Goal: Task Accomplishment & Management: Use online tool/utility

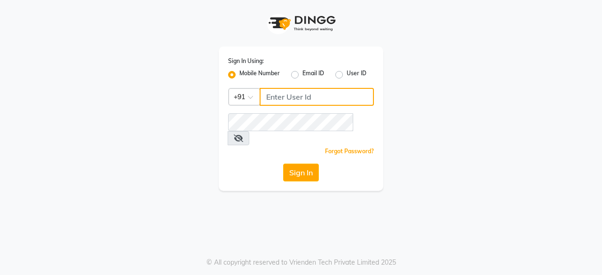
click at [271, 101] on input "Username" at bounding box center [316, 97] width 114 height 18
type input "6366554440"
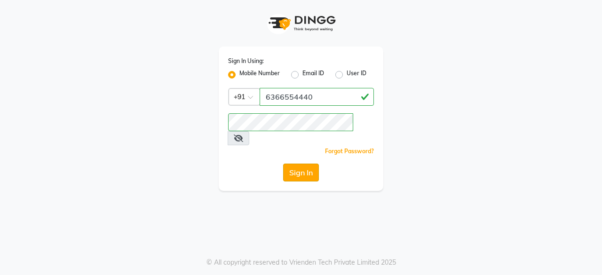
click at [298, 164] on button "Sign In" at bounding box center [301, 173] width 36 height 18
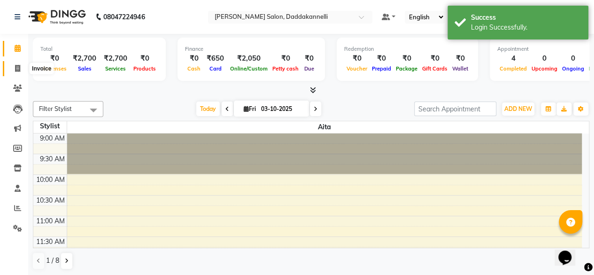
click at [14, 70] on span at bounding box center [17, 68] width 16 height 11
select select "6354"
select select "service"
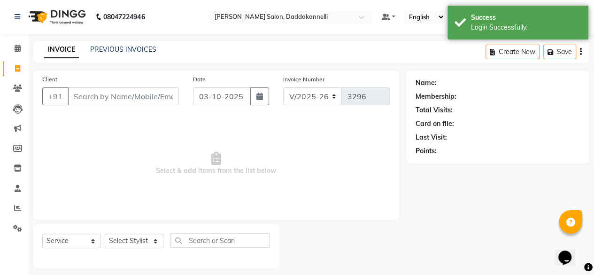
scroll to position [7, 0]
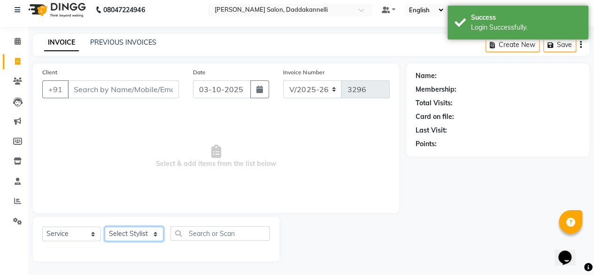
click at [155, 236] on select "Select Stylist aita DINGG SUPPORT KAMLA LEZUM NITESH RIYA Sonu VICKY(Salon Mana…" at bounding box center [134, 234] width 59 height 15
select select "89137"
click at [105, 227] on select "Select Stylist aita DINGG SUPPORT KAMLA LEZUM NITESH RIYA Sonu VICKY(Salon Mana…" at bounding box center [134, 234] width 59 height 15
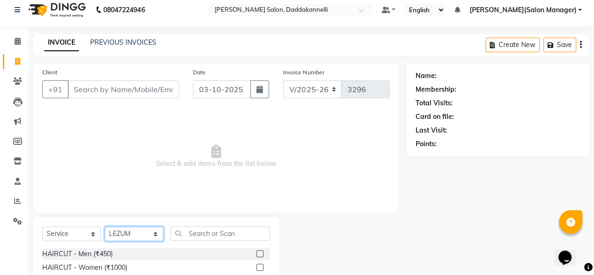
scroll to position [101, 0]
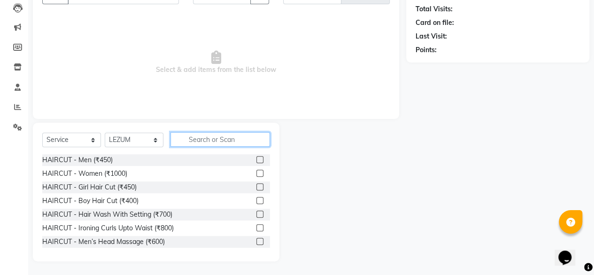
click at [211, 140] on input "text" at bounding box center [221, 139] width 100 height 15
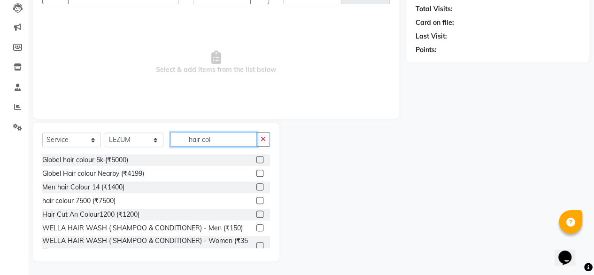
scroll to position [75, 0]
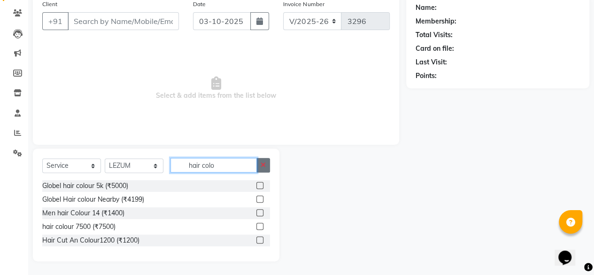
type input "hair colo"
click at [267, 165] on button "button" at bounding box center [264, 165] width 14 height 15
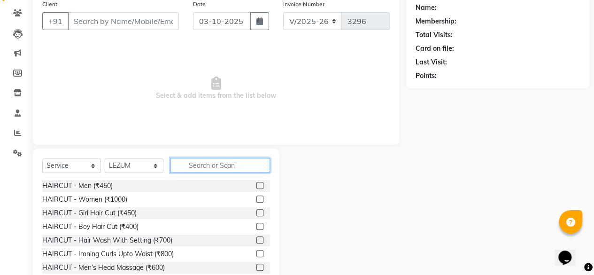
click at [243, 164] on input "text" at bounding box center [221, 165] width 100 height 15
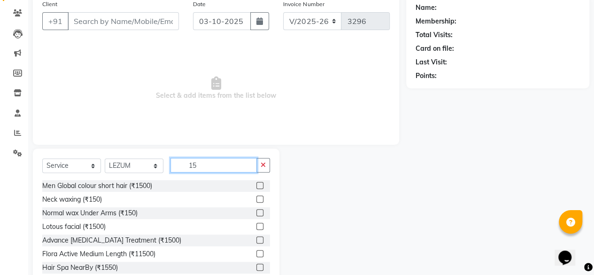
type input "15"
click at [257, 183] on label at bounding box center [260, 185] width 7 height 7
click at [257, 183] on input "checkbox" at bounding box center [260, 186] width 6 height 6
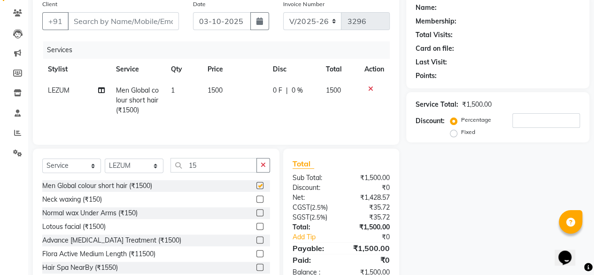
checkbox input "false"
drag, startPoint x: 262, startPoint y: 165, endPoint x: 230, endPoint y: 164, distance: 32.0
click at [230, 164] on div "15" at bounding box center [220, 165] width 99 height 15
click at [230, 164] on input "15" at bounding box center [214, 165] width 86 height 15
type input "1"
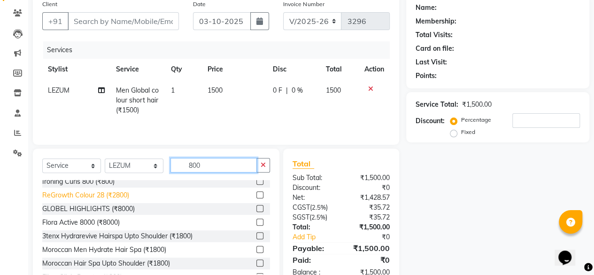
scroll to position [57, 0]
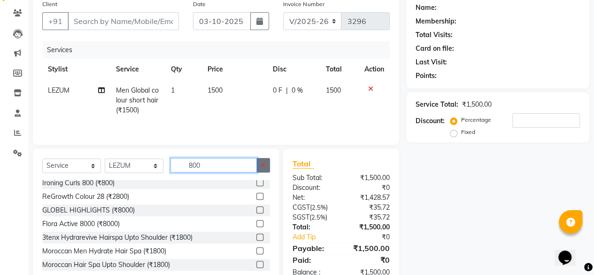
type input "800"
click at [266, 167] on button "button" at bounding box center [264, 165] width 14 height 15
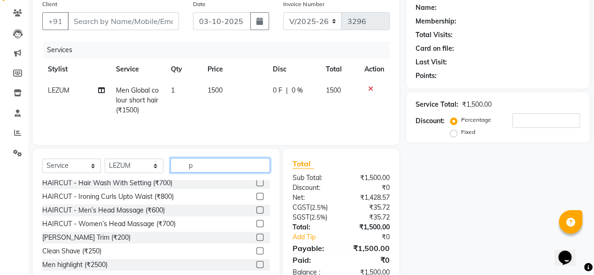
scroll to position [0, 0]
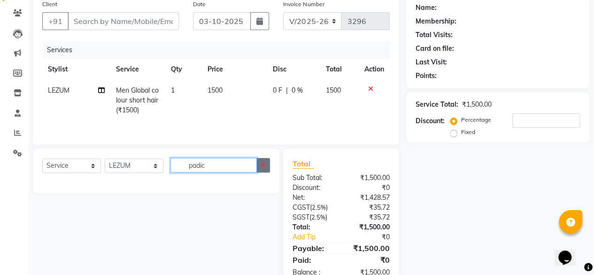
type input "padic"
click at [262, 167] on icon "button" at bounding box center [263, 165] width 5 height 7
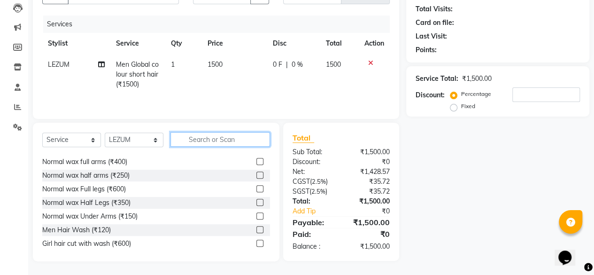
scroll to position [365, 0]
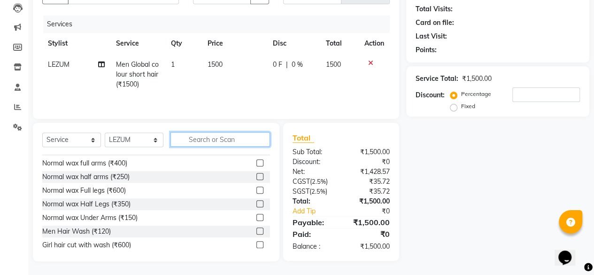
click at [227, 134] on input "text" at bounding box center [221, 139] width 100 height 15
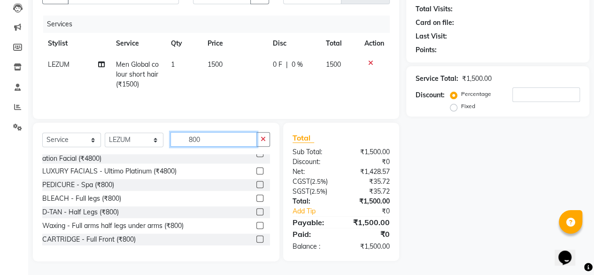
scroll to position [256, 0]
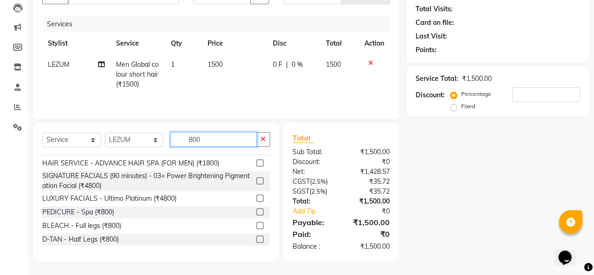
type input "800"
click at [257, 212] on label at bounding box center [260, 211] width 7 height 7
click at [257, 212] on input "checkbox" at bounding box center [260, 212] width 6 height 6
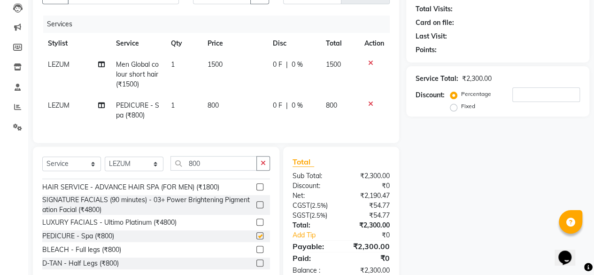
checkbox input "false"
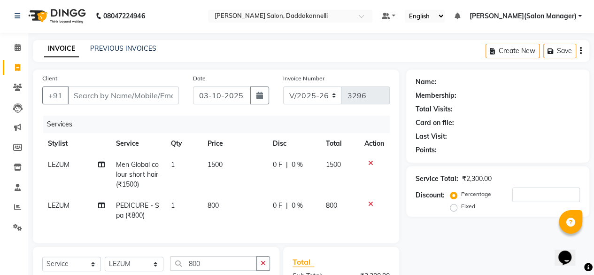
scroll to position [0, 0]
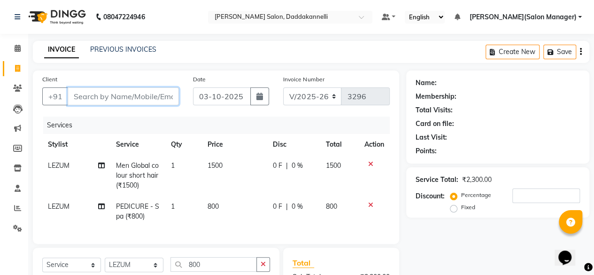
click at [102, 98] on input "Client" at bounding box center [123, 96] width 111 height 18
type input "9"
type input "0"
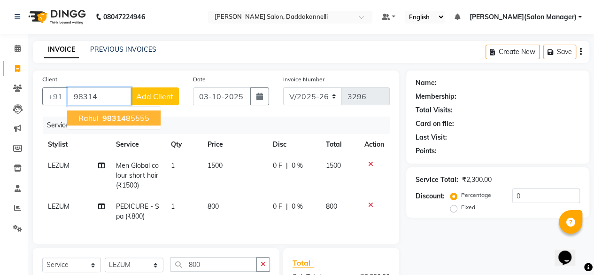
click at [113, 116] on span "98314" at bounding box center [113, 117] width 23 height 9
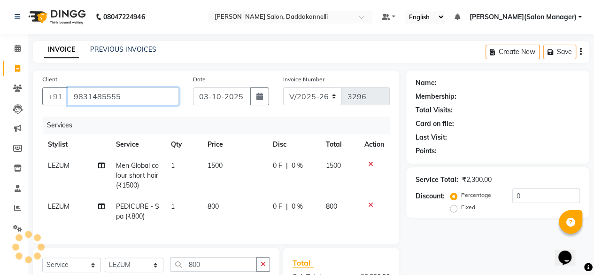
type input "9831485555"
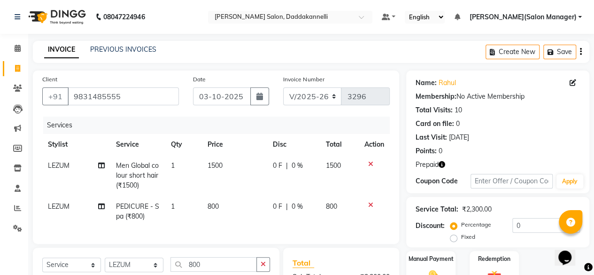
click at [444, 164] on icon "button" at bounding box center [442, 164] width 7 height 7
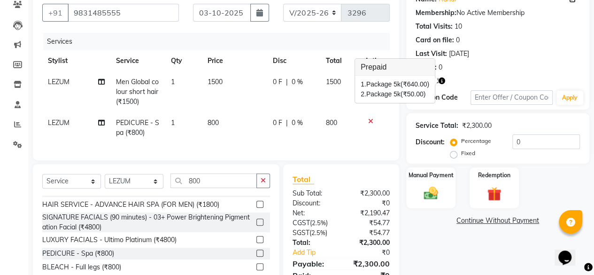
scroll to position [85, 0]
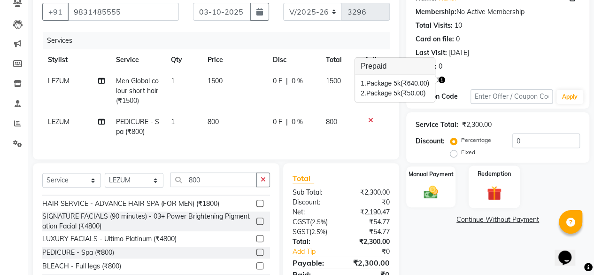
click at [502, 188] on img at bounding box center [495, 193] width 24 height 18
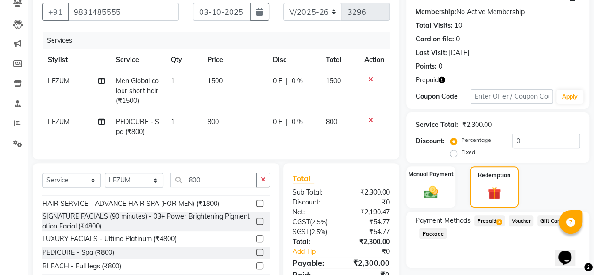
click at [492, 222] on span "Prepaid 2" at bounding box center [490, 220] width 31 height 11
click at [430, 193] on img at bounding box center [431, 192] width 24 height 17
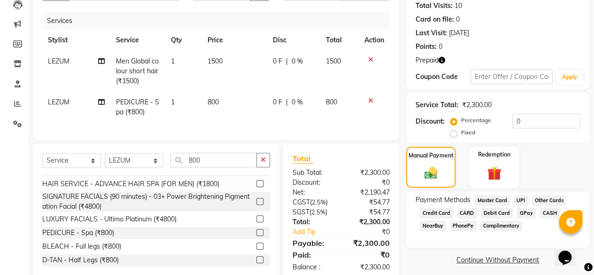
scroll to position [132, 0]
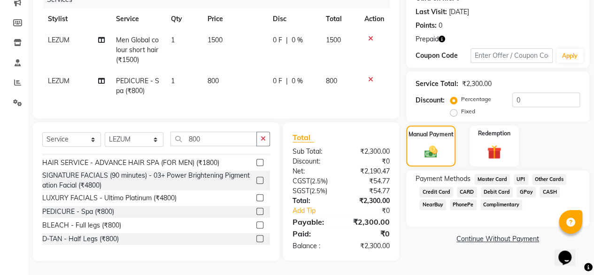
click at [520, 174] on span "UPI" at bounding box center [521, 179] width 15 height 11
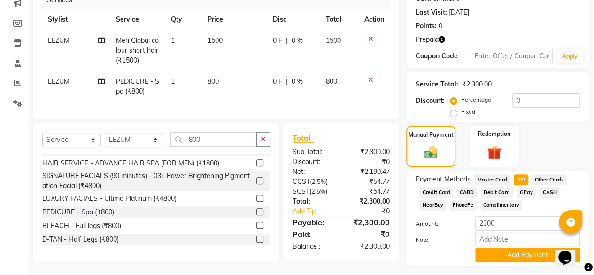
scroll to position [124, 0]
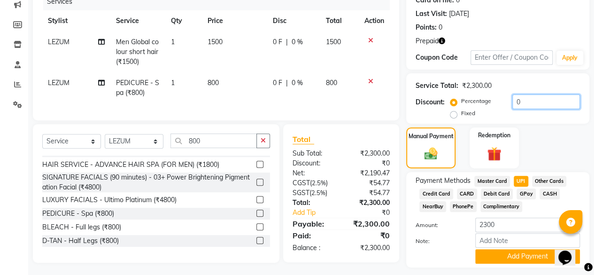
click at [521, 102] on input "0" at bounding box center [547, 101] width 68 height 15
type input "0"
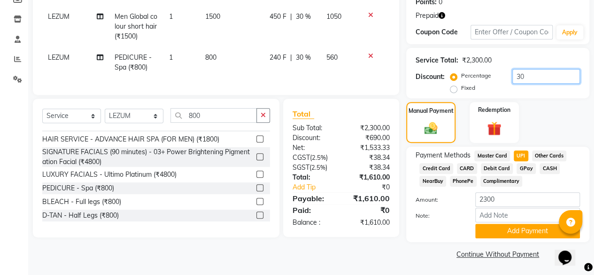
click at [544, 75] on input "30" at bounding box center [547, 76] width 68 height 15
type input "3"
click at [538, 77] on input "20" at bounding box center [547, 76] width 68 height 15
type input "2"
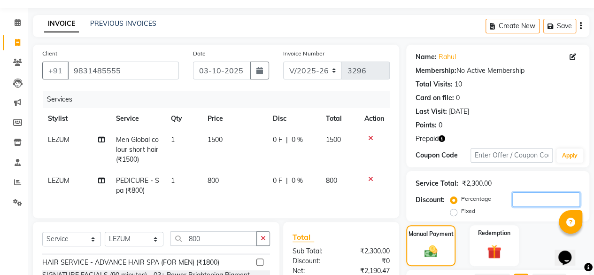
scroll to position [17, 0]
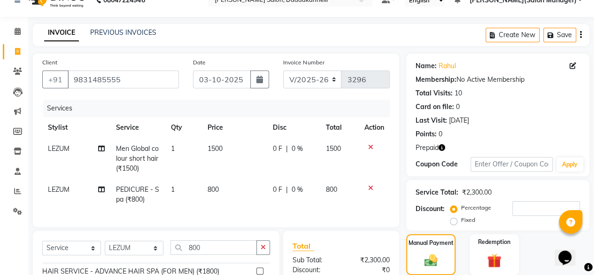
click at [442, 149] on icon "button" at bounding box center [442, 147] width 7 height 7
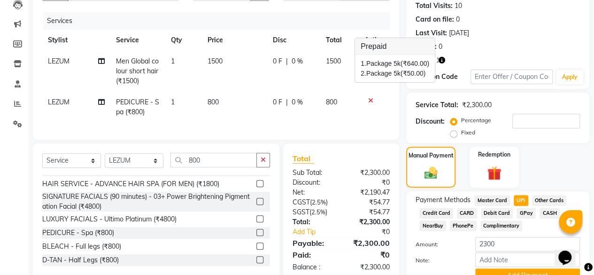
scroll to position [149, 0]
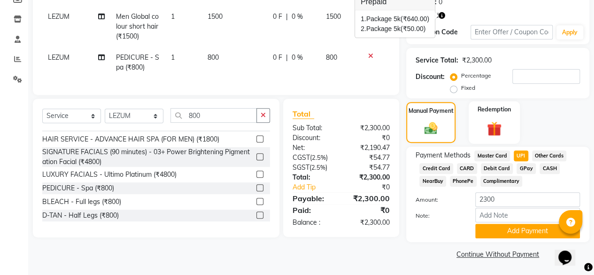
click at [486, 135] on img at bounding box center [495, 128] width 24 height 18
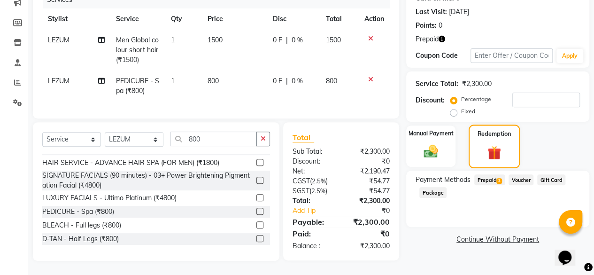
scroll to position [132, 0]
click at [486, 135] on div "Redemption" at bounding box center [494, 147] width 51 height 44
click at [469, 95] on label "Percentage" at bounding box center [476, 99] width 30 height 8
click at [459, 96] on input "Percentage" at bounding box center [456, 99] width 7 height 7
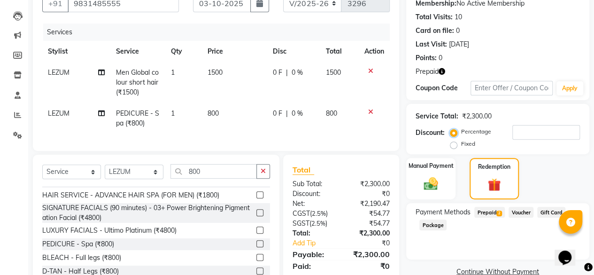
scroll to position [93, 0]
click at [444, 72] on icon "button" at bounding box center [442, 72] width 7 height 7
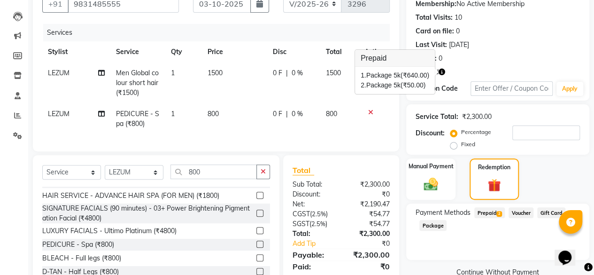
click at [401, 80] on div "2. Package 5k (₹50.00)" at bounding box center [395, 85] width 69 height 10
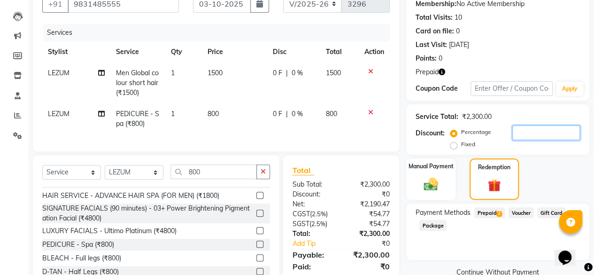
click at [524, 127] on input "number" at bounding box center [547, 132] width 68 height 15
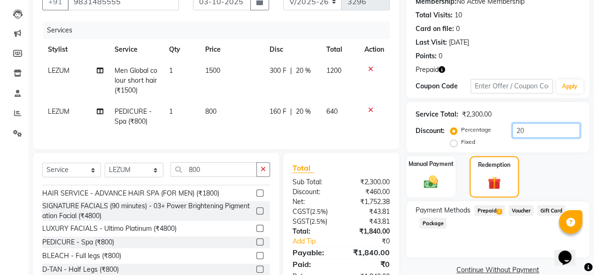
scroll to position [132, 0]
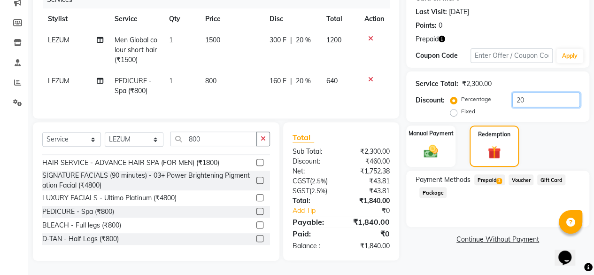
click at [534, 93] on input "20" at bounding box center [547, 100] width 68 height 15
type input "2"
click at [498, 178] on span "2" at bounding box center [499, 181] width 5 height 6
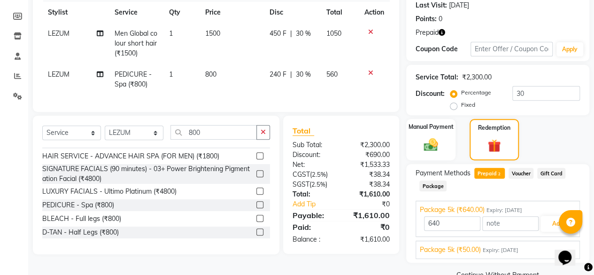
scroll to position [153, 0]
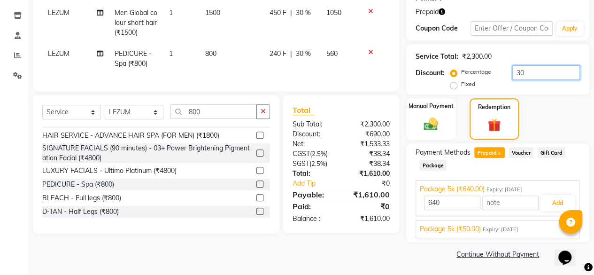
click at [544, 75] on input "30" at bounding box center [547, 72] width 68 height 15
type input "3"
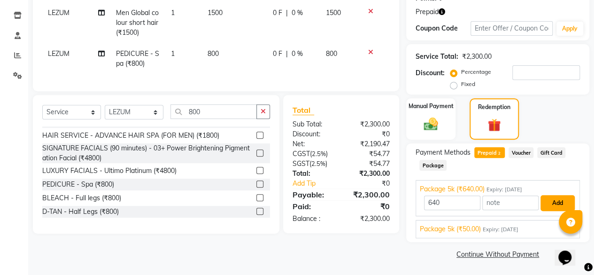
click at [552, 204] on button "Add" at bounding box center [558, 203] width 34 height 16
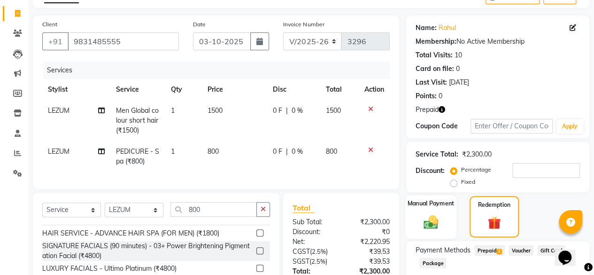
scroll to position [54, 0]
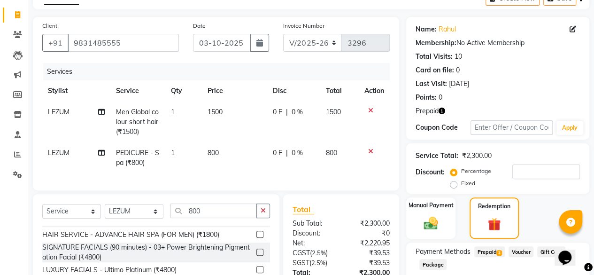
click at [445, 110] on icon "button" at bounding box center [442, 111] width 7 height 7
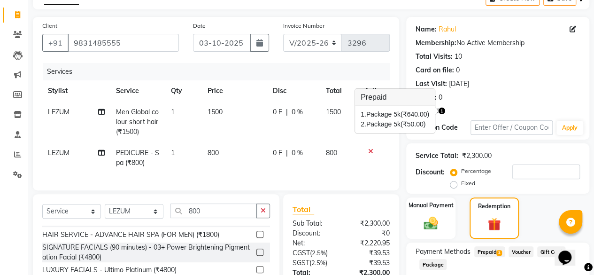
scroll to position [163, 0]
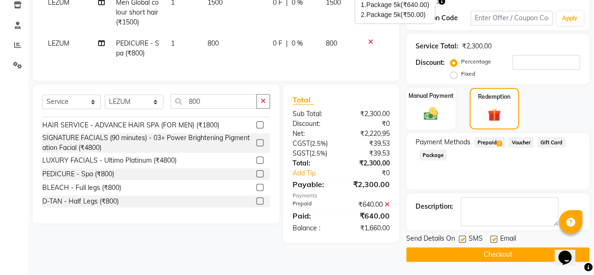
click at [496, 238] on label at bounding box center [494, 238] width 7 height 7
click at [496, 238] on input "checkbox" at bounding box center [494, 239] width 6 height 6
checkbox input "false"
click at [445, 260] on button "Checkout" at bounding box center [498, 254] width 183 height 15
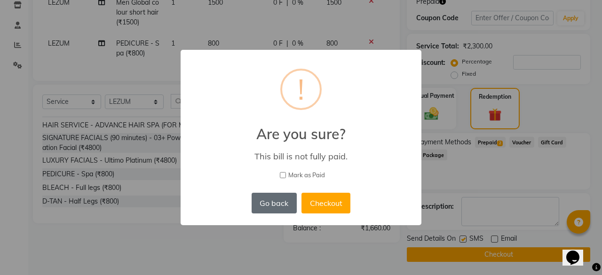
click at [282, 208] on button "Go back" at bounding box center [273, 203] width 45 height 21
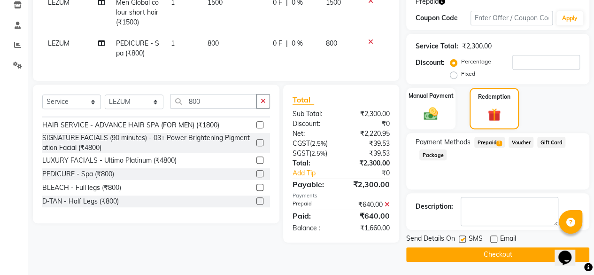
click at [453, 249] on button "Checkout" at bounding box center [498, 254] width 183 height 15
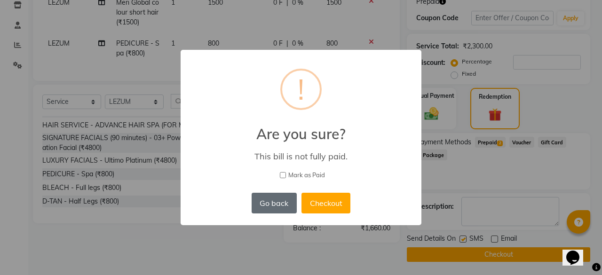
click at [279, 209] on button "Go back" at bounding box center [273, 203] width 45 height 21
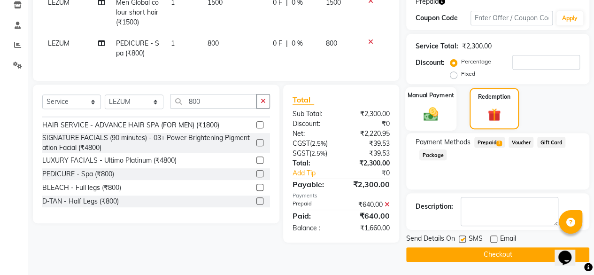
click at [435, 119] on img at bounding box center [431, 113] width 24 height 17
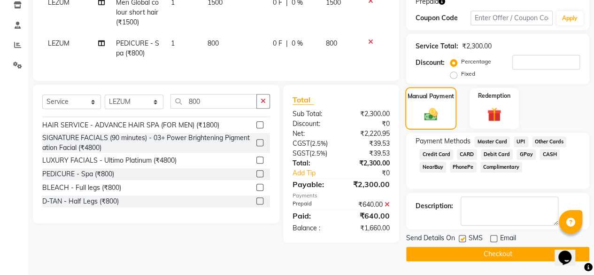
scroll to position [163, 0]
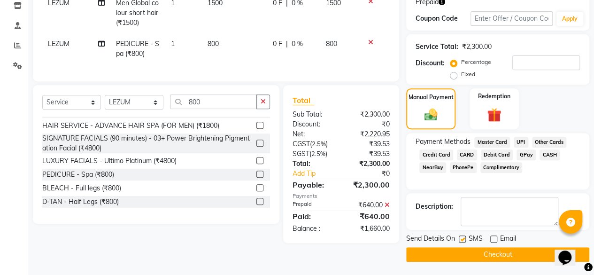
click at [484, 253] on button "Checkout" at bounding box center [498, 254] width 183 height 15
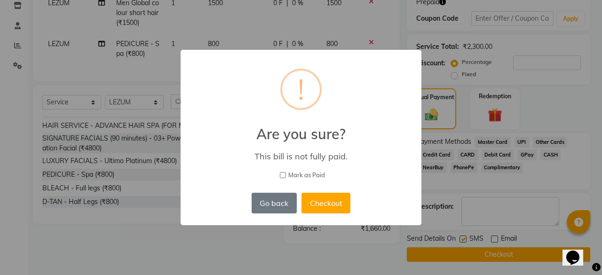
click at [280, 172] on input "Mark as Paid" at bounding box center [283, 175] width 6 height 6
checkbox input "true"
click at [324, 199] on button "Checkout" at bounding box center [325, 203] width 49 height 21
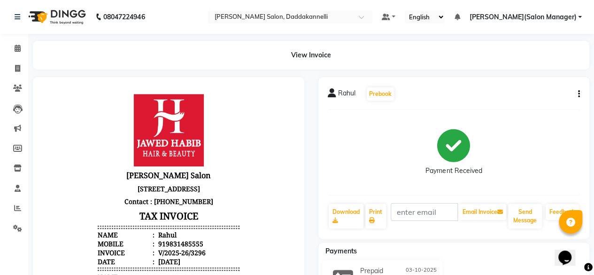
scroll to position [7, 0]
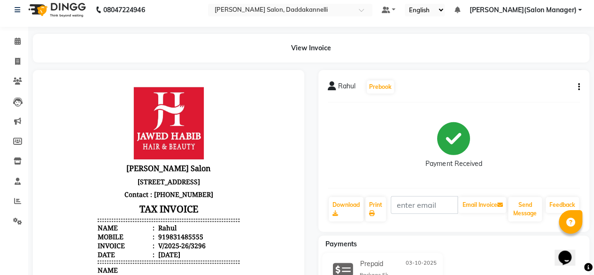
select select "6354"
select select "service"
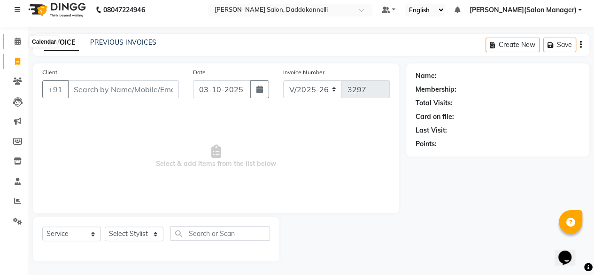
click at [18, 42] on icon at bounding box center [18, 41] width 6 height 7
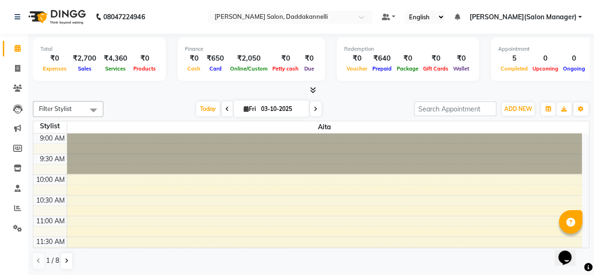
click at [80, 61] on div "₹2,700" at bounding box center [84, 58] width 31 height 11
click at [110, 78] on div "Total ₹0 Expenses ₹2,700 Sales ₹4,360 Services ₹0 Products" at bounding box center [99, 59] width 133 height 43
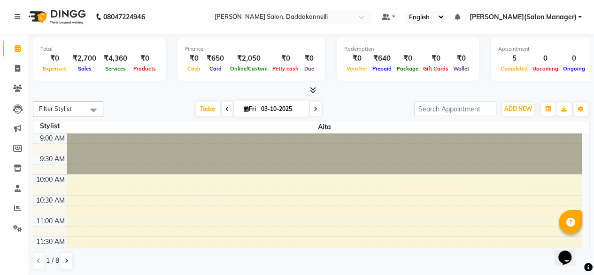
click at [86, 70] on span "Sales" at bounding box center [85, 68] width 18 height 7
click at [315, 111] on span at bounding box center [315, 109] width 11 height 15
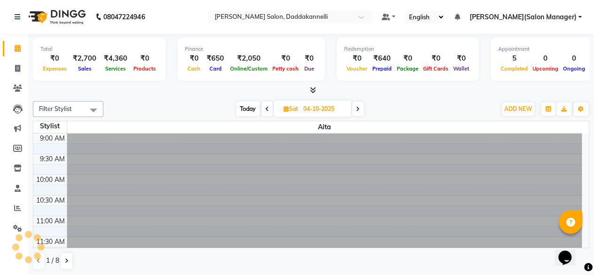
scroll to position [367, 0]
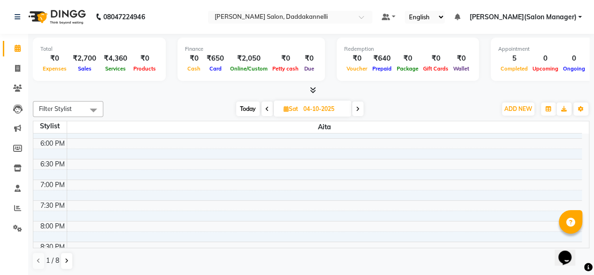
click at [361, 107] on span at bounding box center [357, 109] width 11 height 15
click at [270, 112] on span at bounding box center [266, 109] width 11 height 15
type input "04-10-2025"
click at [180, 88] on div at bounding box center [311, 91] width 557 height 10
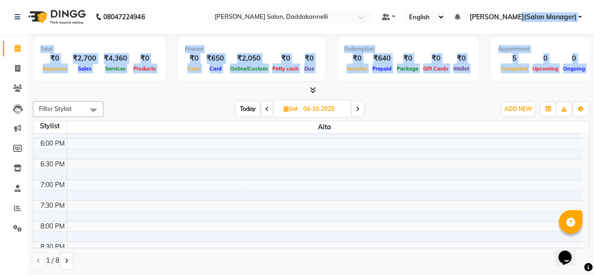
drag, startPoint x: 180, startPoint y: 88, endPoint x: 554, endPoint y: -41, distance: 394.7
click at [554, 0] on html "08047224946 Select Location × Jawed Habib Salon, Daddakannelli Default Panel My…" at bounding box center [297, 137] width 594 height 275
select select "service"
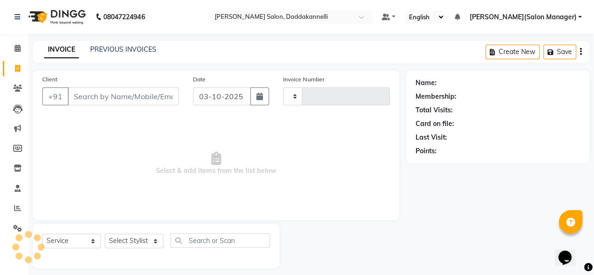
type input "3297"
select select "6354"
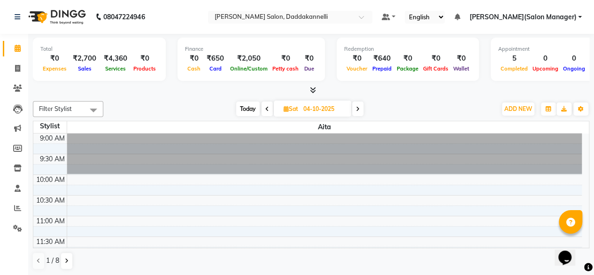
click at [215, 100] on div "Filter Stylist Select All [PERSON_NAME] [PERSON_NAME] [PERSON_NAME] [PERSON_NAM…" at bounding box center [311, 185] width 557 height 176
click at [93, 107] on span at bounding box center [93, 110] width 19 height 18
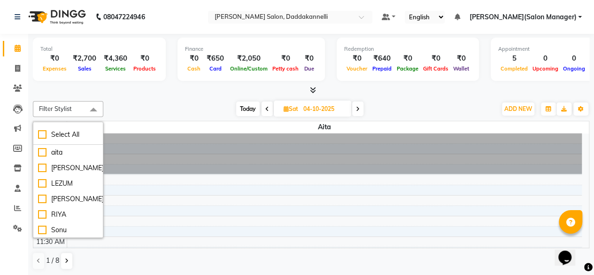
click at [93, 107] on span at bounding box center [93, 110] width 19 height 18
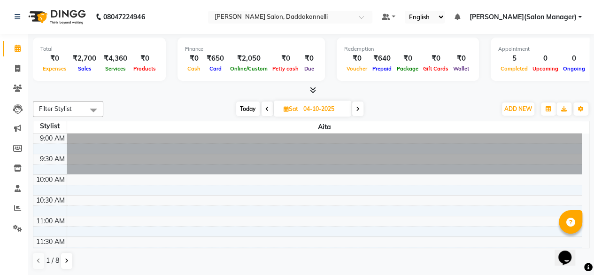
click at [93, 107] on span at bounding box center [93, 110] width 19 height 18
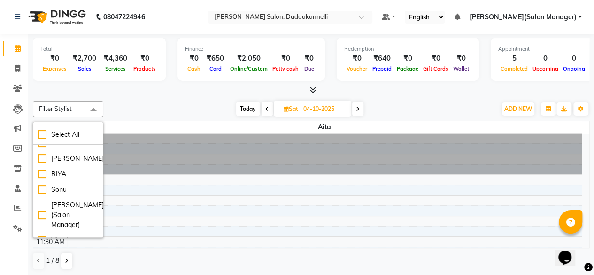
scroll to position [41, 0]
click at [198, 82] on div "Total ₹0 Expenses ₹2,700 Sales ₹4,360 Services ₹0 Products Finance ₹0 Cash ₹650…" at bounding box center [311, 61] width 557 height 46
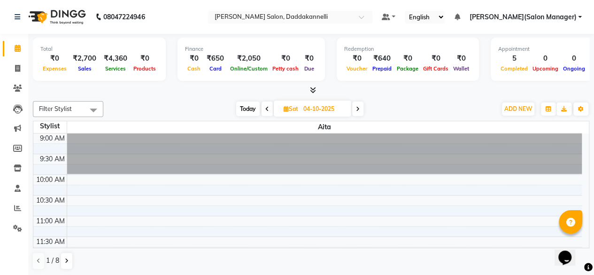
click at [312, 90] on icon at bounding box center [313, 89] width 6 height 7
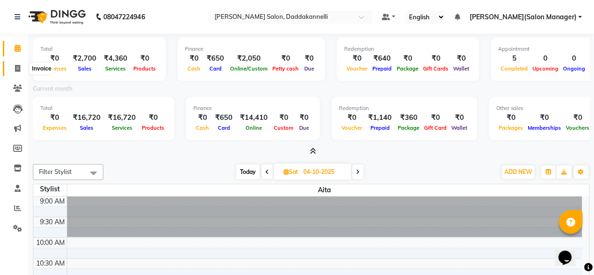
click at [15, 66] on icon at bounding box center [17, 68] width 5 height 7
select select "service"
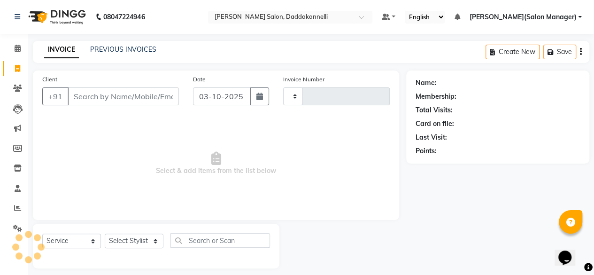
type input "3297"
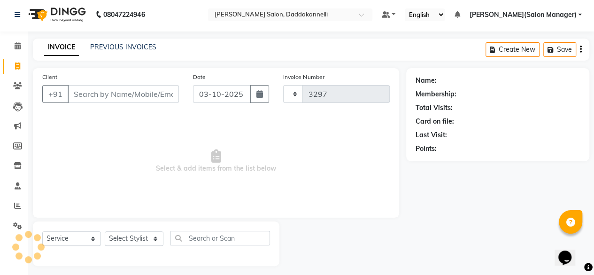
select select "6354"
